Goal: Transaction & Acquisition: Book appointment/travel/reservation

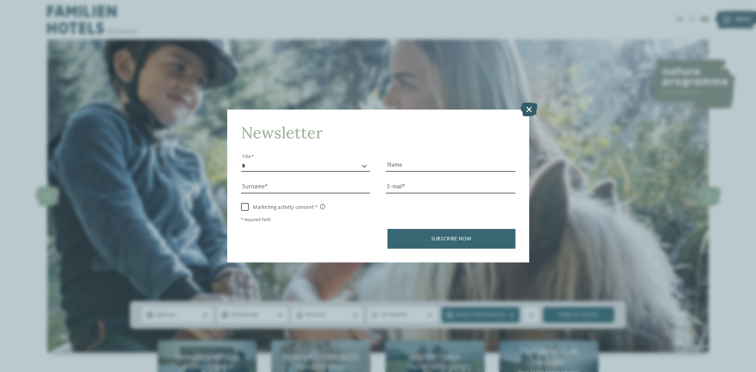
click at [530, 109] on icon at bounding box center [528, 109] width 17 height 14
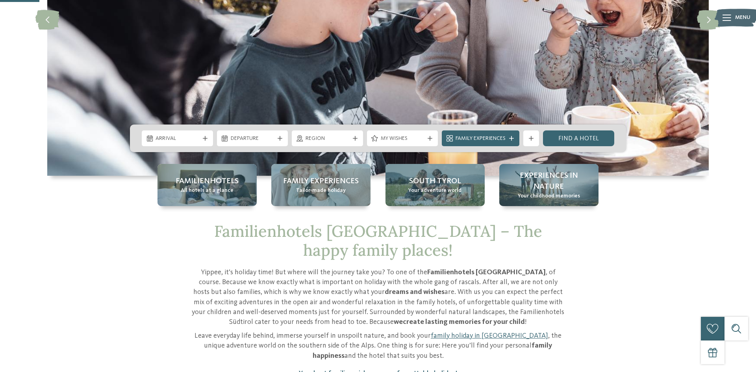
scroll to position [179, 0]
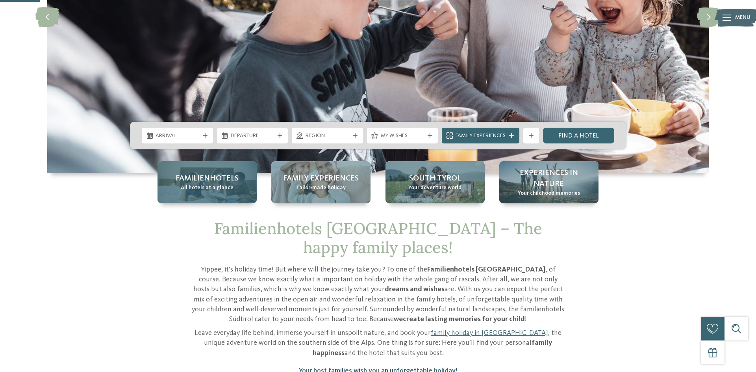
click at [206, 182] on span "Familienhotels" at bounding box center [207, 178] width 63 height 11
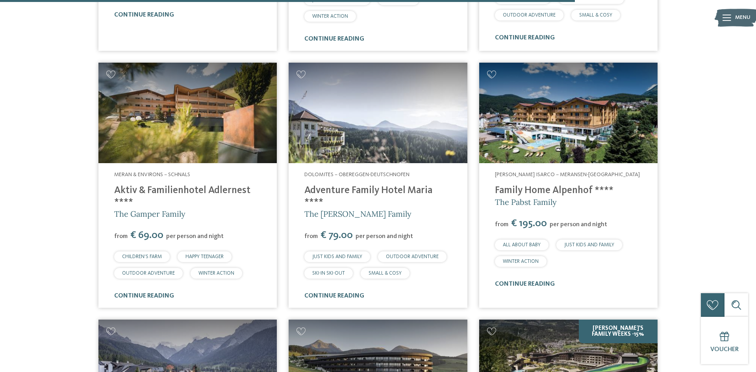
scroll to position [2076, 0]
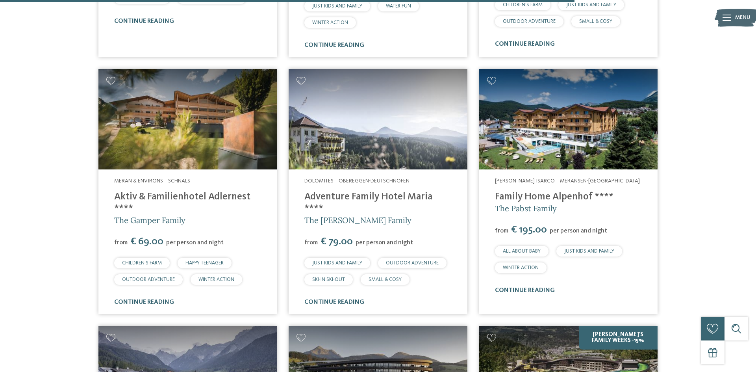
click at [332, 192] on link "Adventure Family Hotel Maria ****" at bounding box center [368, 203] width 128 height 22
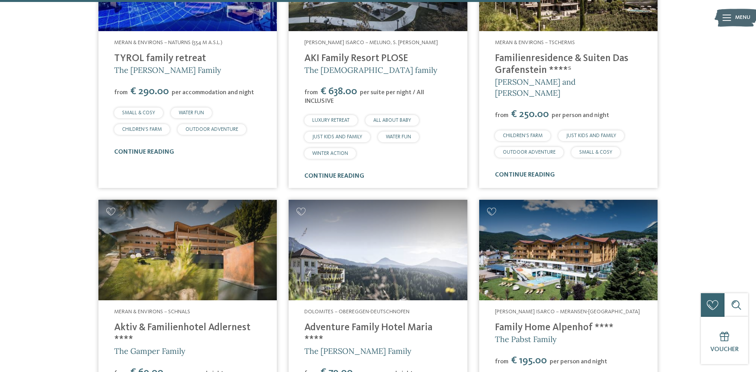
scroll to position [1957, 0]
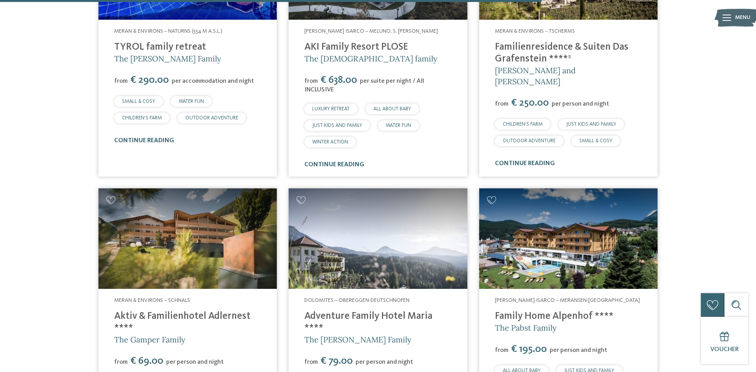
click at [330, 311] on link "Adventure Family Hotel Maria ****" at bounding box center [368, 322] width 128 height 22
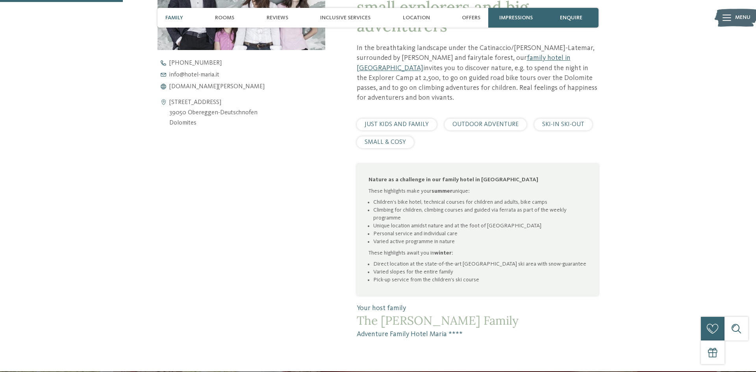
scroll to position [383, 0]
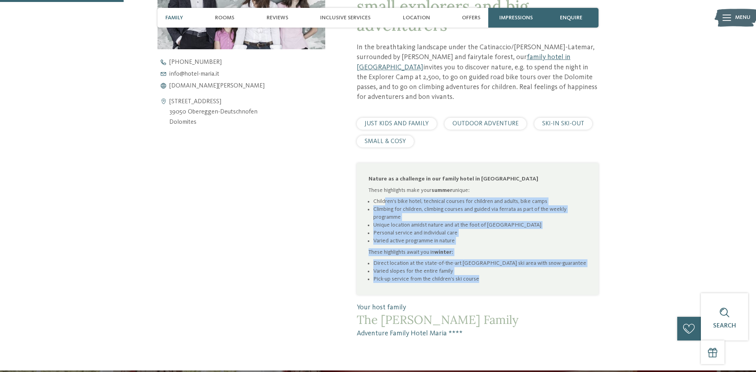
drag, startPoint x: 385, startPoint y: 183, endPoint x: 398, endPoint y: 265, distance: 83.3
click at [398, 265] on div "Nature as a challenge in our family hotel in Obereggen These highlights make yo…" at bounding box center [478, 228] width 242 height 131
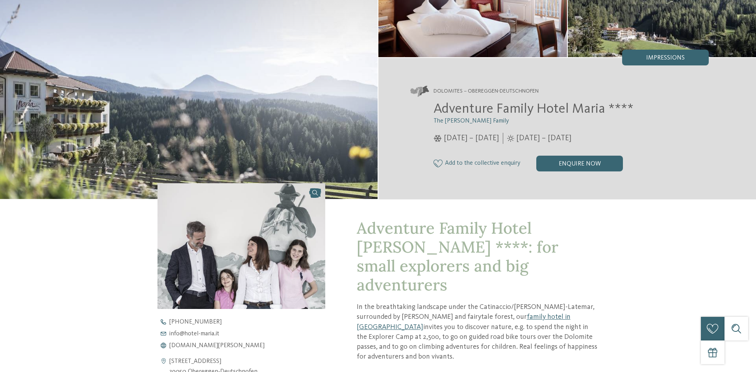
scroll to position [0, 0]
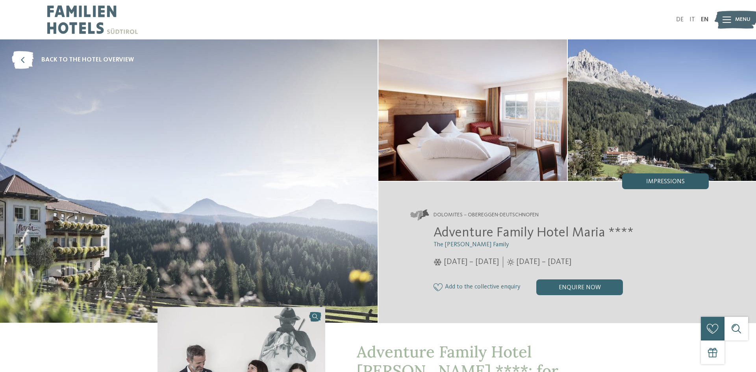
click at [649, 183] on span "Impressions" at bounding box center [665, 181] width 39 height 6
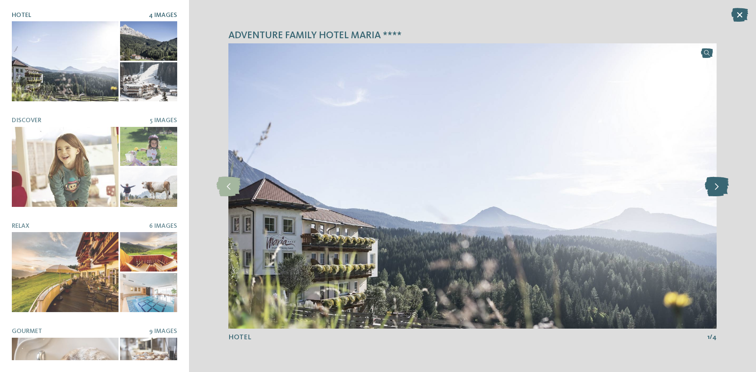
click at [713, 183] on icon at bounding box center [717, 186] width 24 height 20
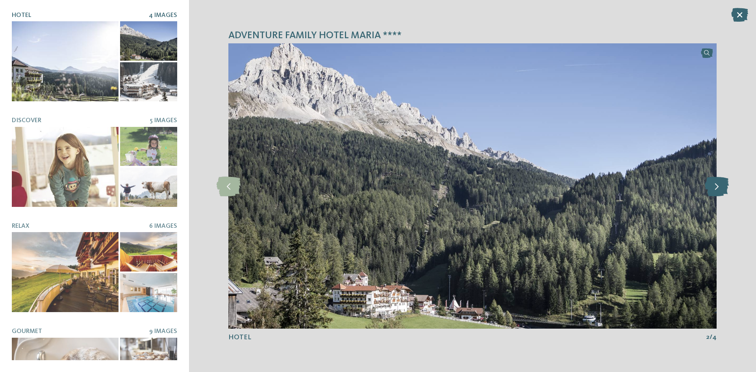
click at [712, 184] on icon at bounding box center [717, 186] width 24 height 20
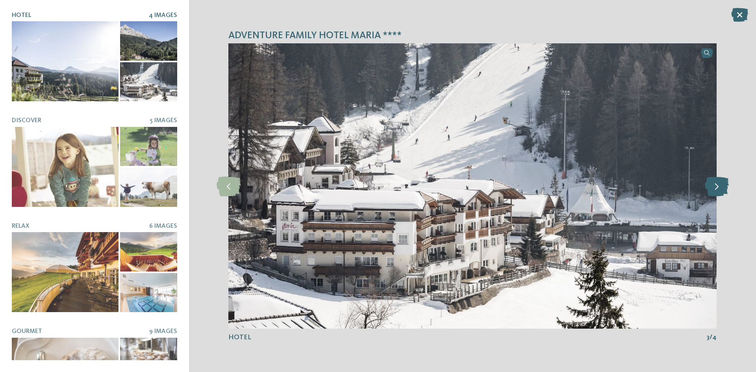
click at [712, 184] on icon at bounding box center [717, 186] width 24 height 20
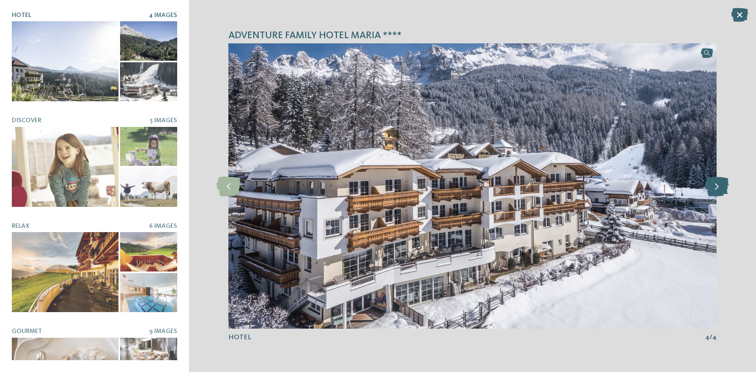
click at [712, 184] on icon at bounding box center [717, 186] width 24 height 20
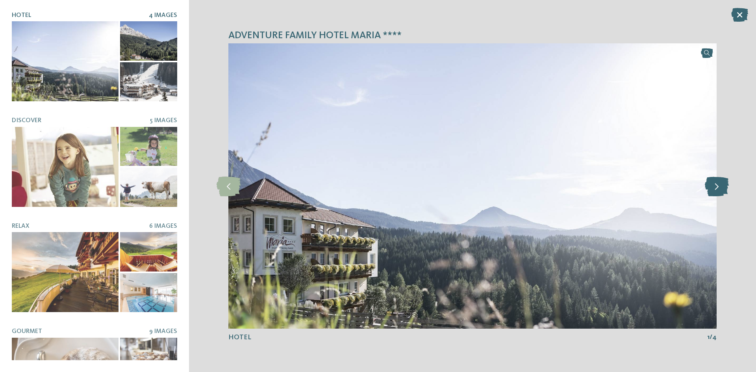
click at [712, 184] on icon at bounding box center [717, 186] width 24 height 20
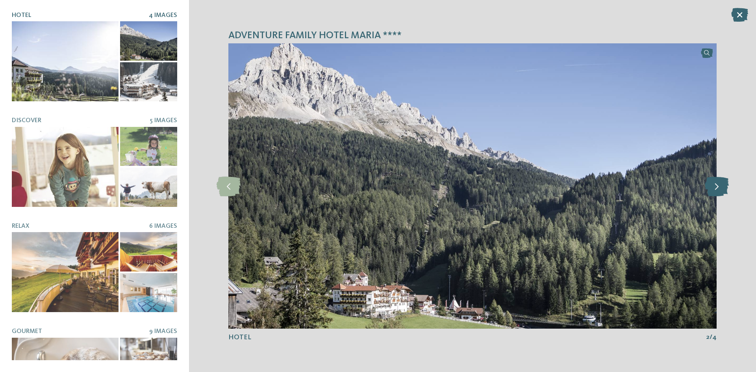
click at [712, 184] on icon at bounding box center [717, 186] width 24 height 20
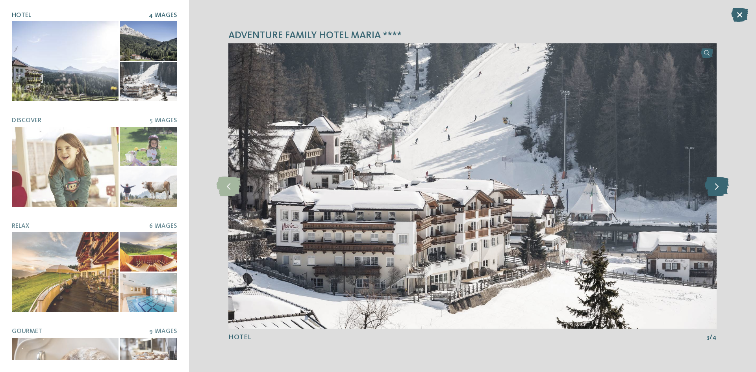
click at [712, 185] on icon at bounding box center [717, 186] width 24 height 20
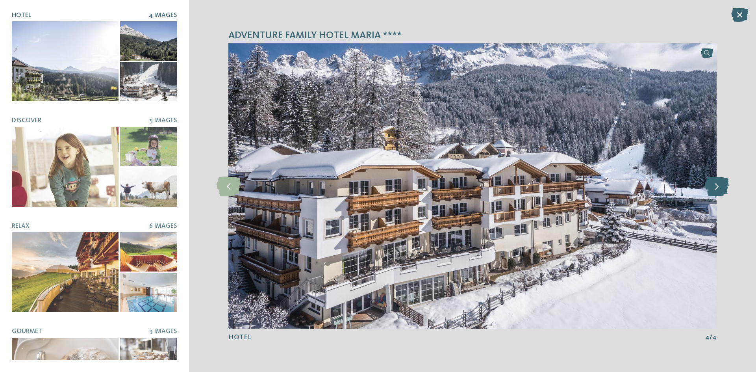
click at [712, 185] on icon at bounding box center [717, 186] width 24 height 20
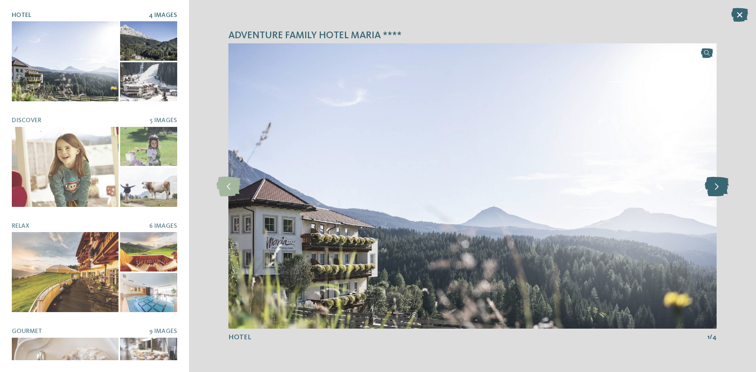
click at [712, 185] on icon at bounding box center [717, 186] width 24 height 20
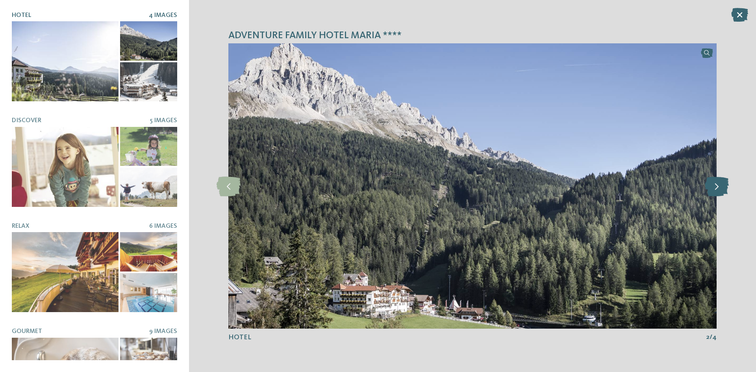
click at [712, 185] on icon at bounding box center [717, 186] width 24 height 20
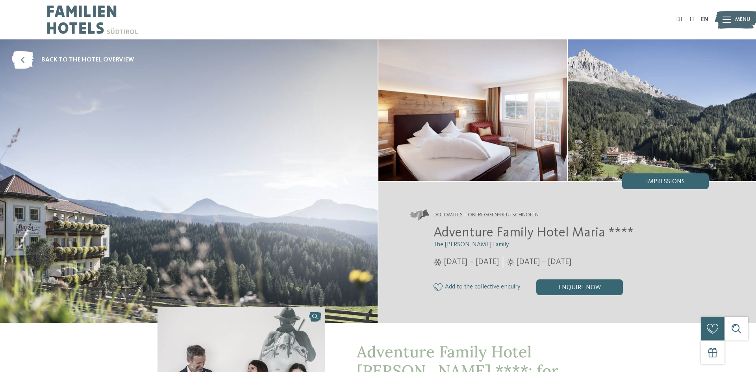
click at [83, 10] on img at bounding box center [92, 19] width 91 height 39
